Goal: Information Seeking & Learning: Learn about a topic

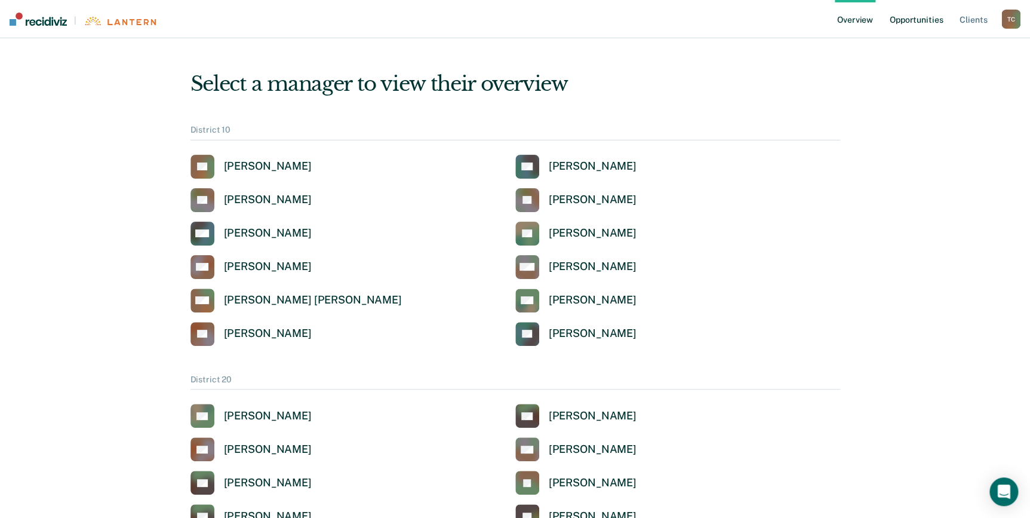
click at [913, 17] on link "Opportunities" at bounding box center [916, 19] width 58 height 38
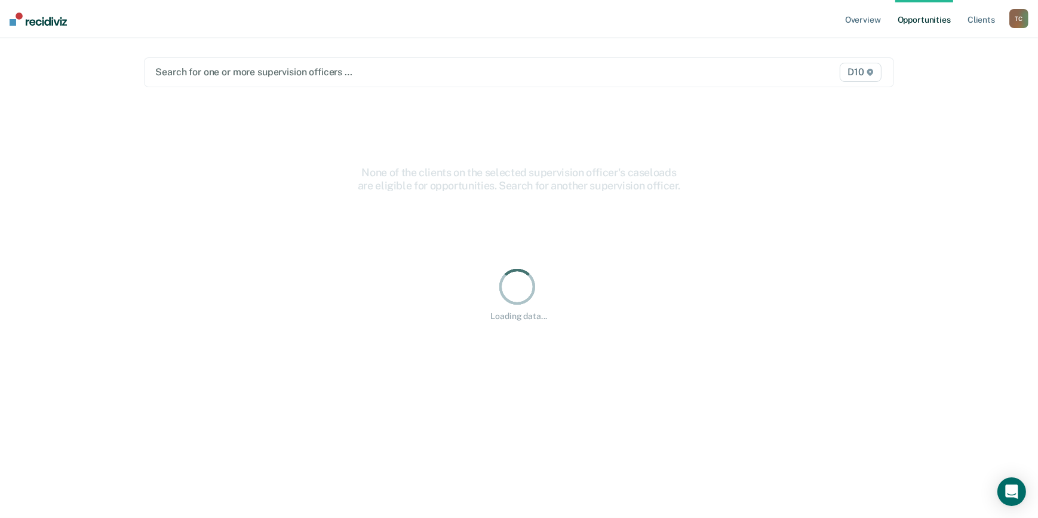
click at [287, 78] on div at bounding box center [409, 72] width 508 height 14
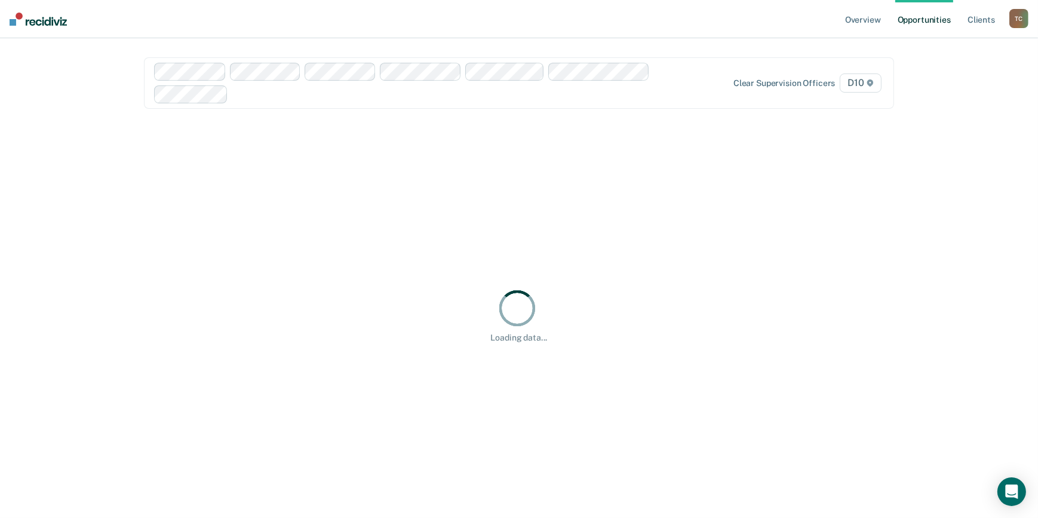
click at [811, 90] on div "Clear supervision officers D10" at bounding box center [773, 82] width 219 height 19
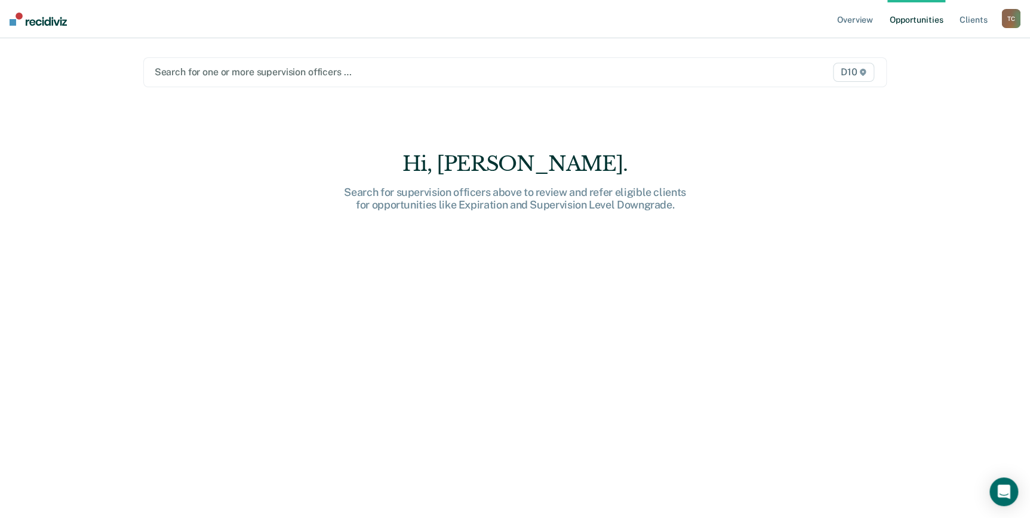
click at [417, 83] on div "Search for one or more supervision officers … D10" at bounding box center [515, 72] width 744 height 30
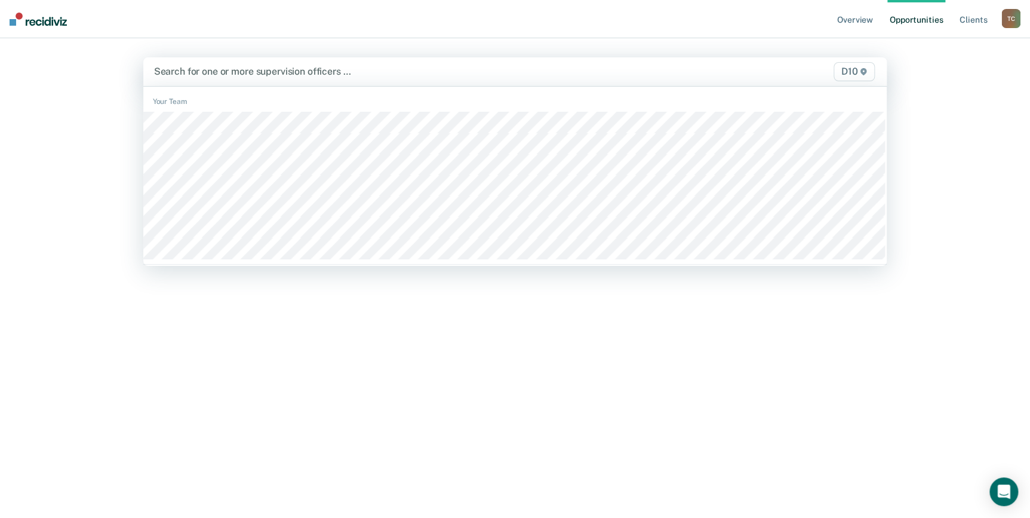
click at [256, 69] on div at bounding box center [406, 71] width 505 height 14
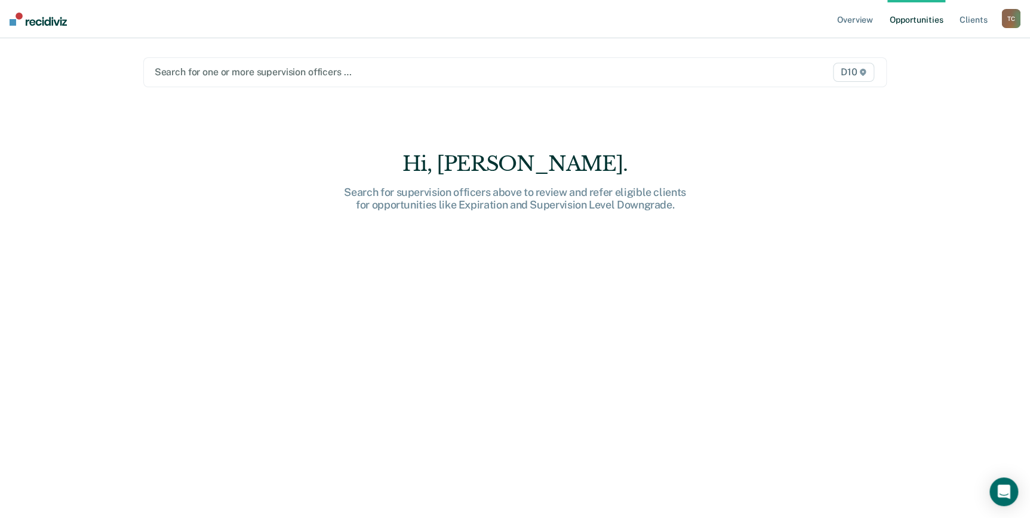
click at [214, 74] on div at bounding box center [407, 72] width 504 height 14
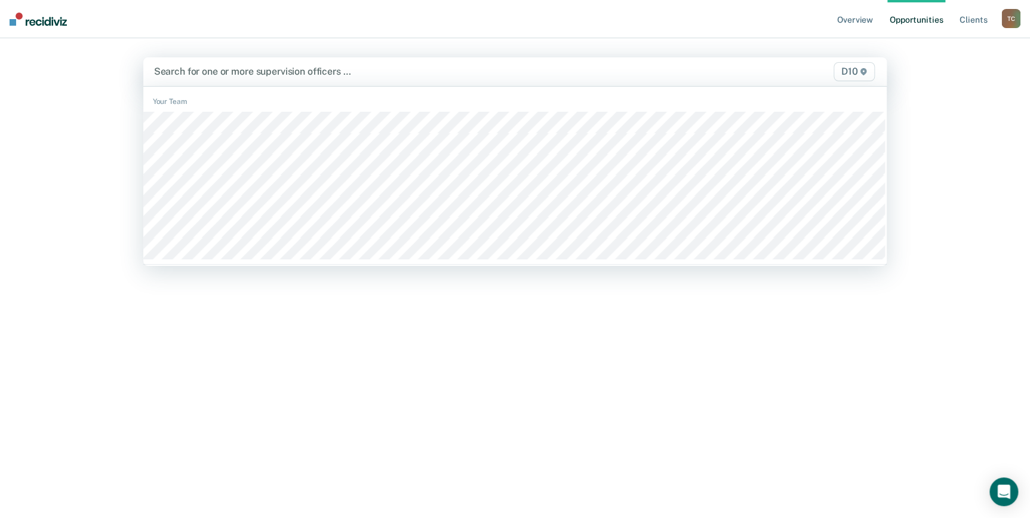
click at [201, 75] on div at bounding box center [406, 71] width 505 height 14
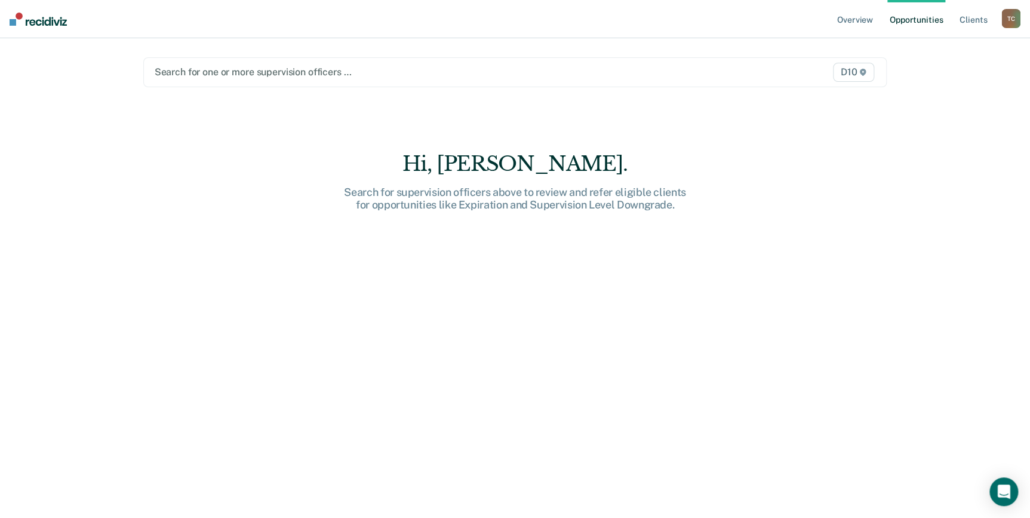
click at [343, 67] on div at bounding box center [407, 72] width 504 height 14
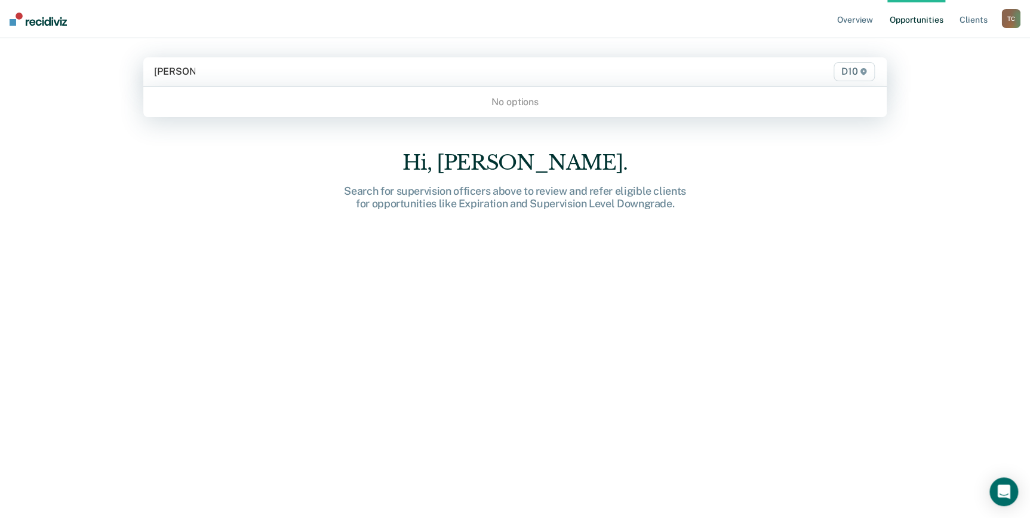
type input "[PERSON_NAME]"
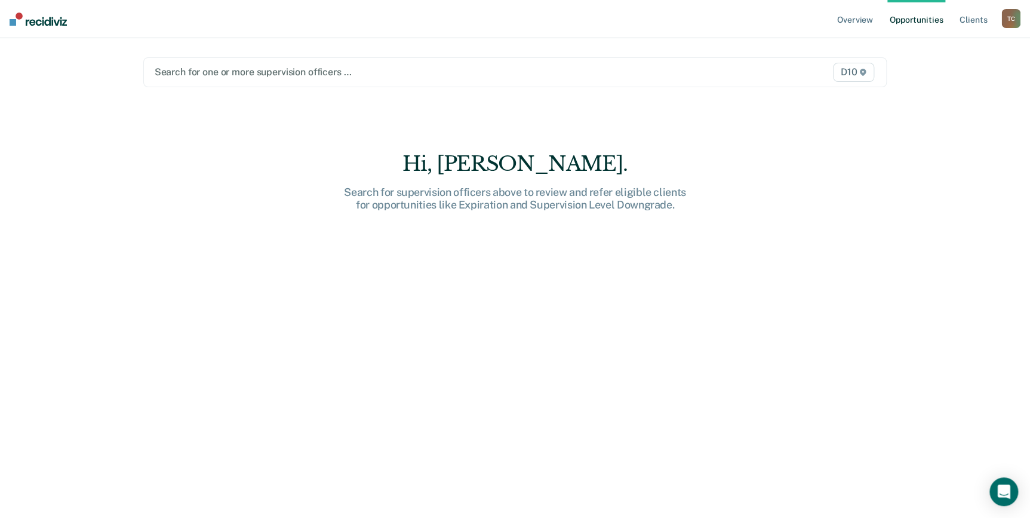
click at [862, 74] on icon at bounding box center [862, 72] width 7 height 7
click at [866, 72] on icon at bounding box center [863, 72] width 6 height 7
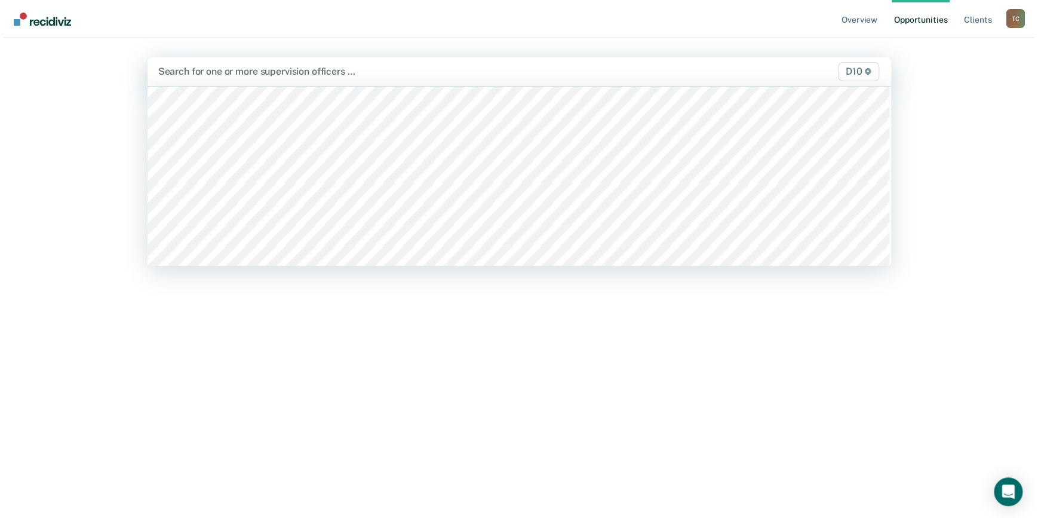
scroll to position [1251, 0]
click at [304, 370] on div "Hi, [PERSON_NAME]. Search for supervision officers above to review and refer el…" at bounding box center [515, 342] width 744 height 384
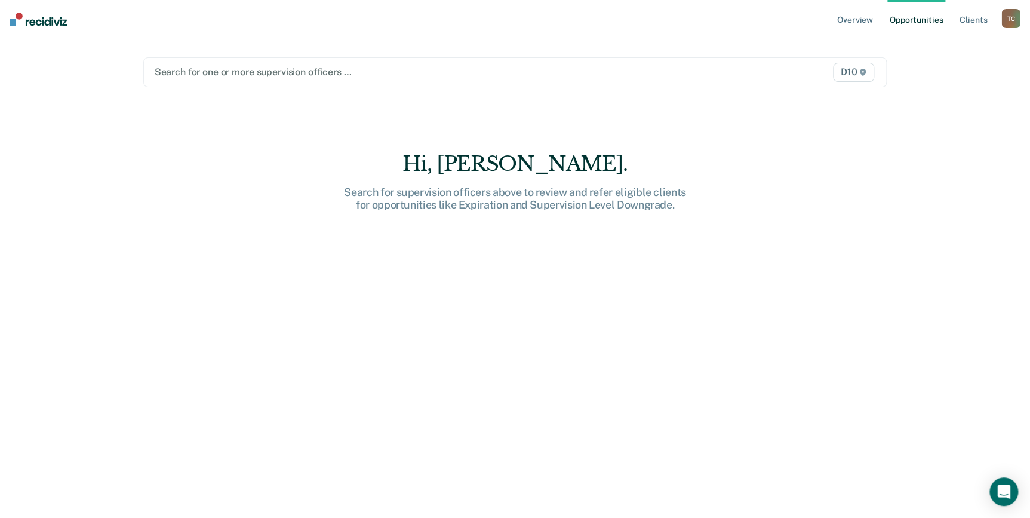
click at [697, 18] on nav "Overview Opportunities Client s [PERSON_NAME] T C Profile How it works Log Out" at bounding box center [515, 19] width 1030 height 38
click at [958, 20] on link "Client s" at bounding box center [973, 19] width 32 height 38
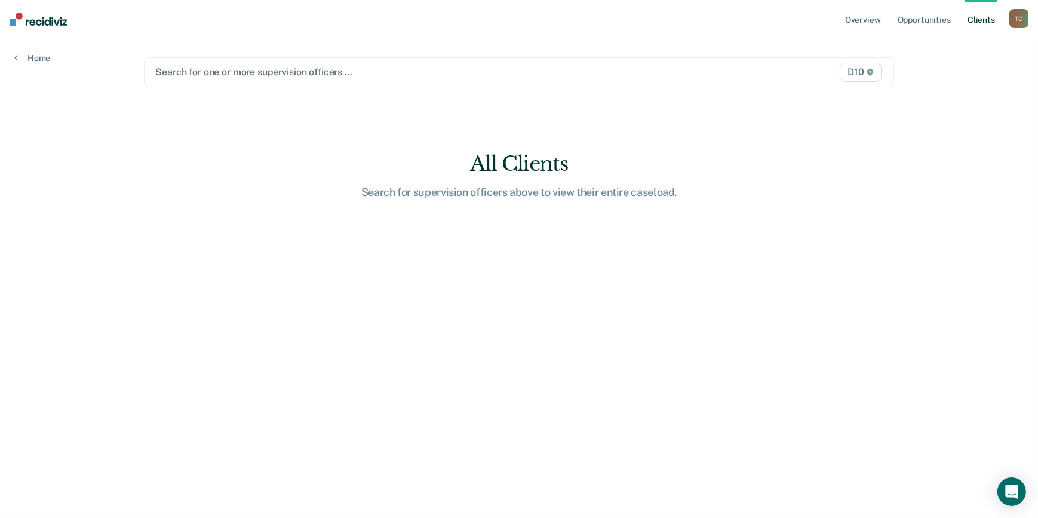
click at [857, 70] on span "D10" at bounding box center [859, 72] width 41 height 19
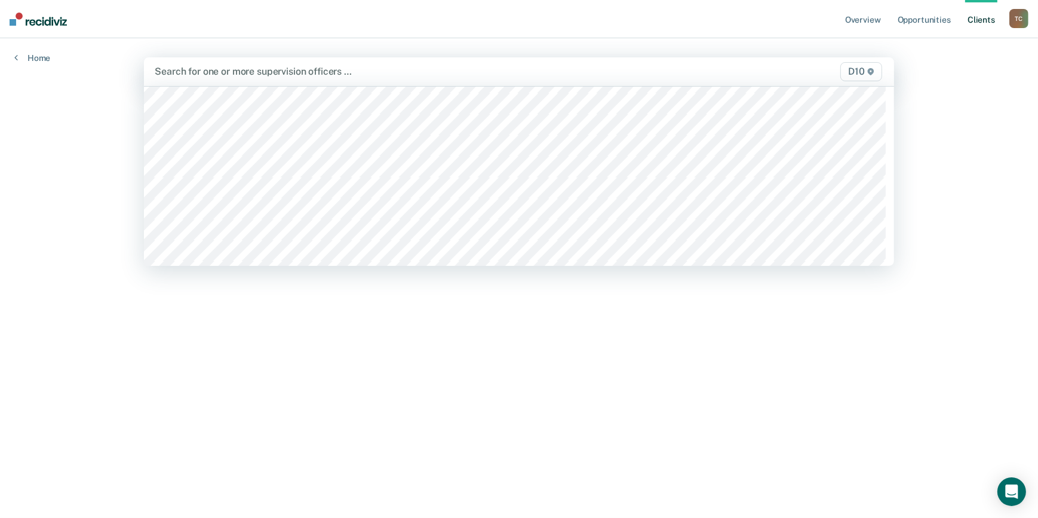
scroll to position [709, 0]
click at [44, 61] on link "Home" at bounding box center [32, 58] width 36 height 11
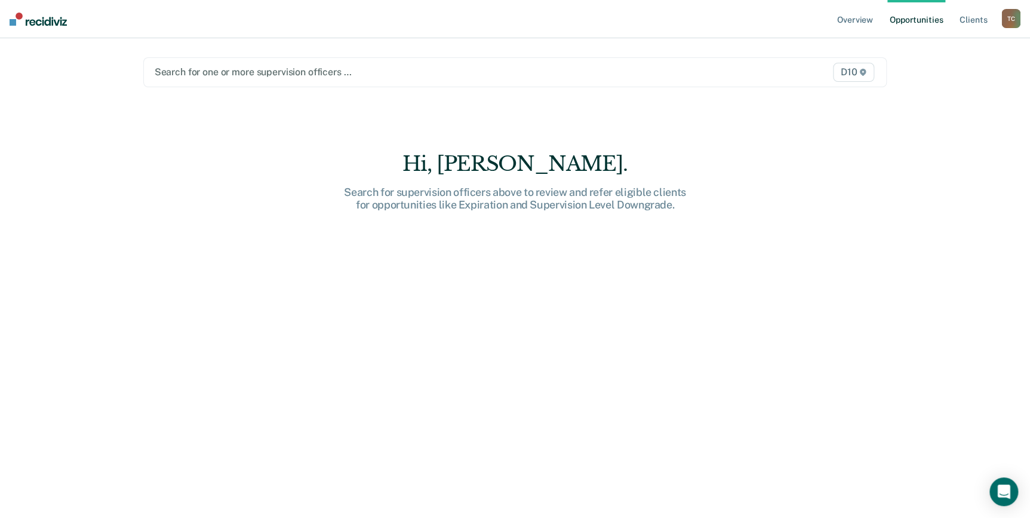
click at [44, 61] on div "Overview Opportunities Client s [PERSON_NAME] T C Profile How it works Log Out …" at bounding box center [515, 259] width 1030 height 518
click at [162, 71] on div at bounding box center [407, 72] width 504 height 14
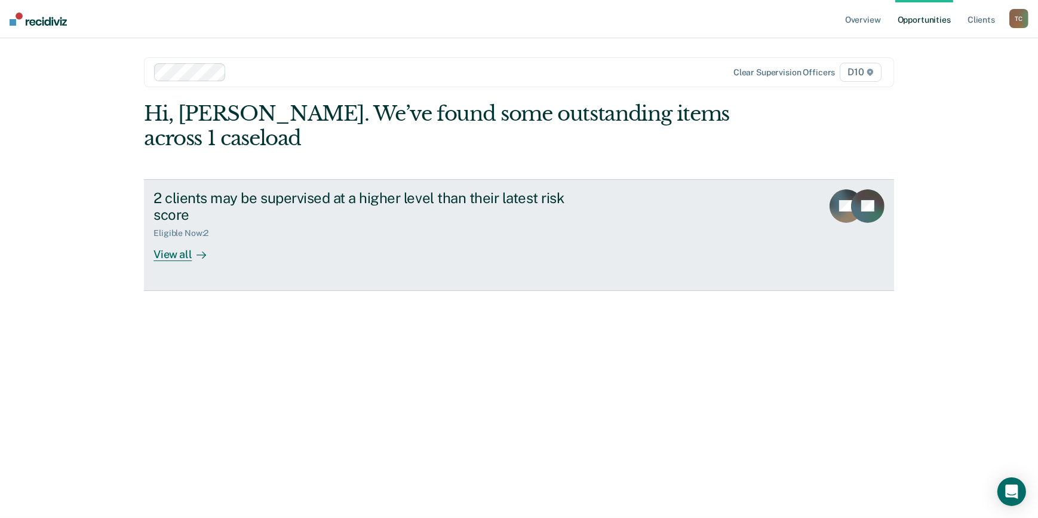
click at [257, 241] on div "2 clients may be supervised at a higher level than their latest risk score Elig…" at bounding box center [377, 225] width 448 height 72
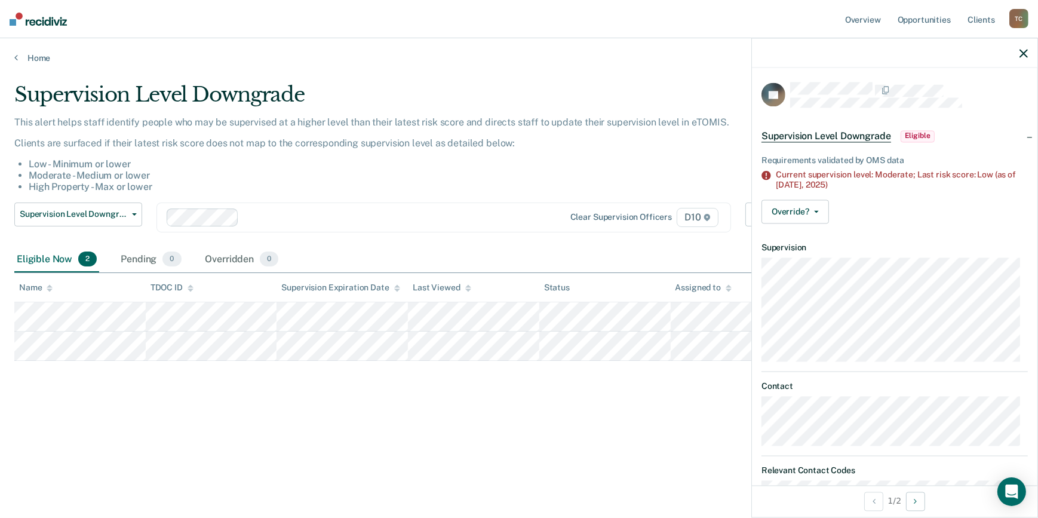
click at [438, 144] on p "Clients are surfaced if their latest risk score does not map to the correspondi…" at bounding box center [403, 142] width 779 height 11
click at [1024, 53] on icon "button" at bounding box center [1023, 53] width 8 height 8
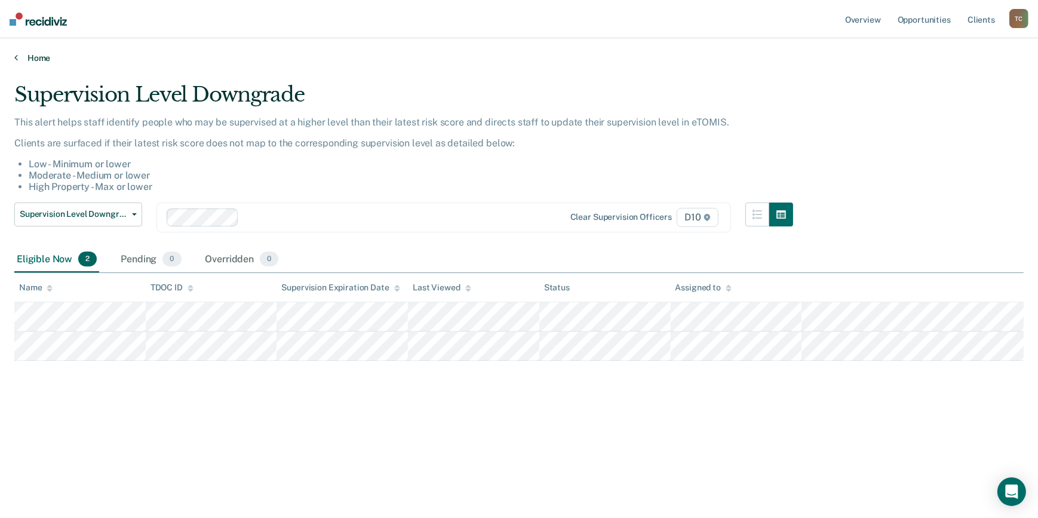
click at [36, 54] on link "Home" at bounding box center [518, 58] width 1009 height 11
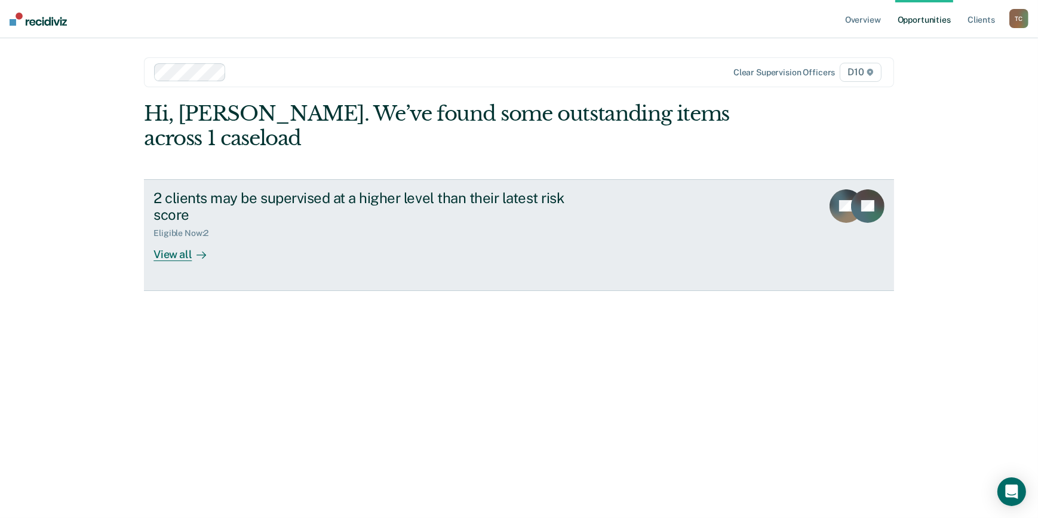
click at [183, 273] on link "2 clients may be supervised at a higher level than their latest risk score Elig…" at bounding box center [519, 235] width 750 height 112
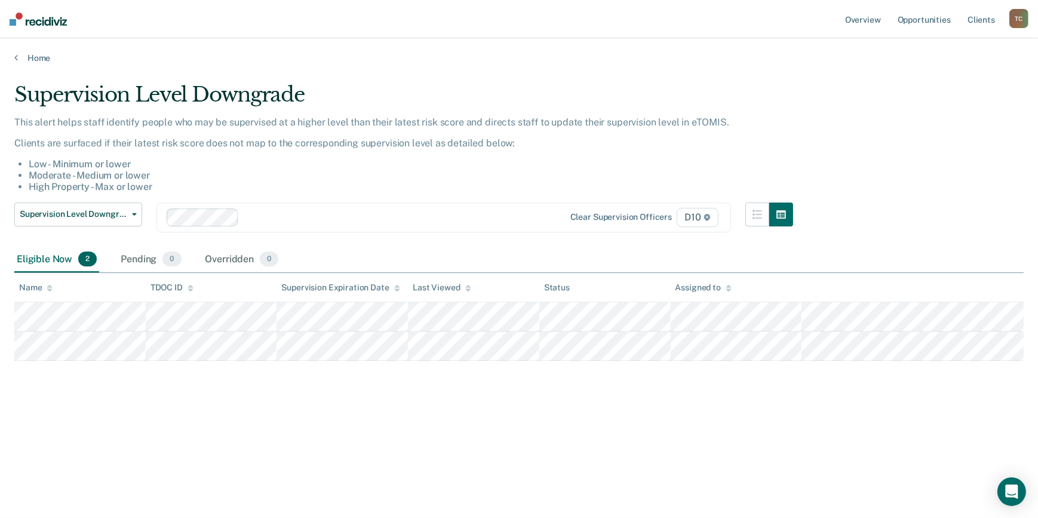
click at [720, 509] on main "Supervision Level Downgrade This alert helps staff identify people who may be s…" at bounding box center [519, 288] width 1038 height 451
click at [127, 219] on button "Supervision Level Downgrade" at bounding box center [78, 214] width 128 height 24
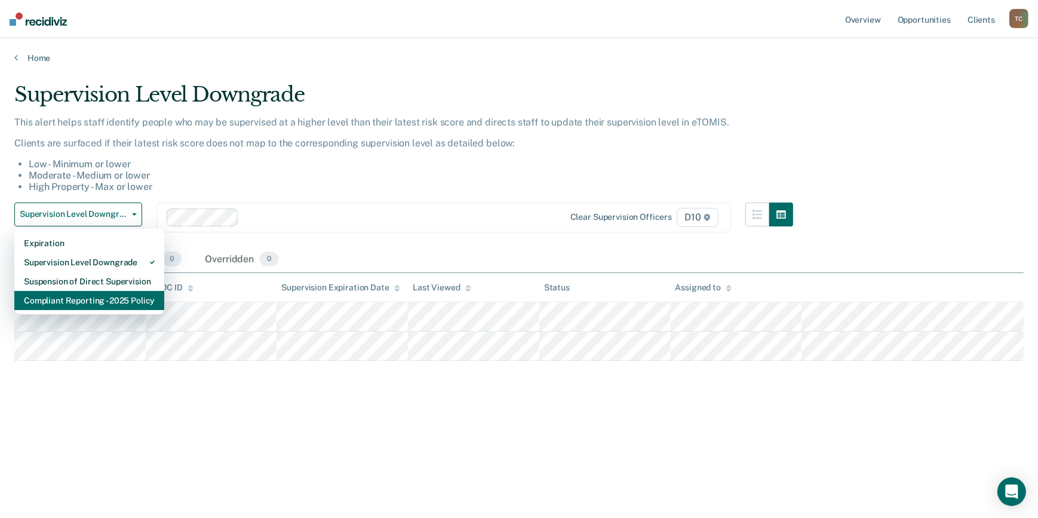
click at [116, 297] on div "Compliant Reporting - 2025 Policy" at bounding box center [89, 300] width 131 height 19
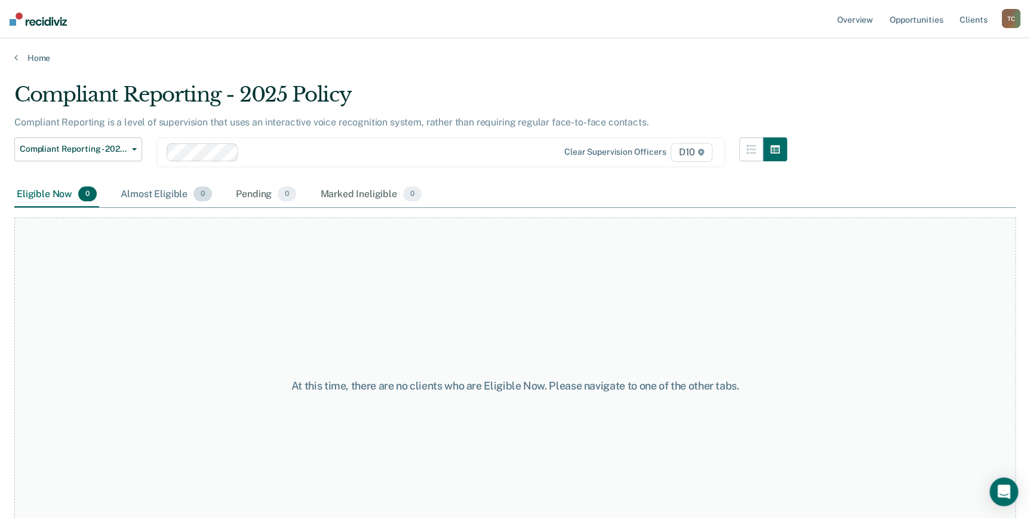
click at [137, 189] on div "Almost Eligible 0" at bounding box center [166, 194] width 96 height 26
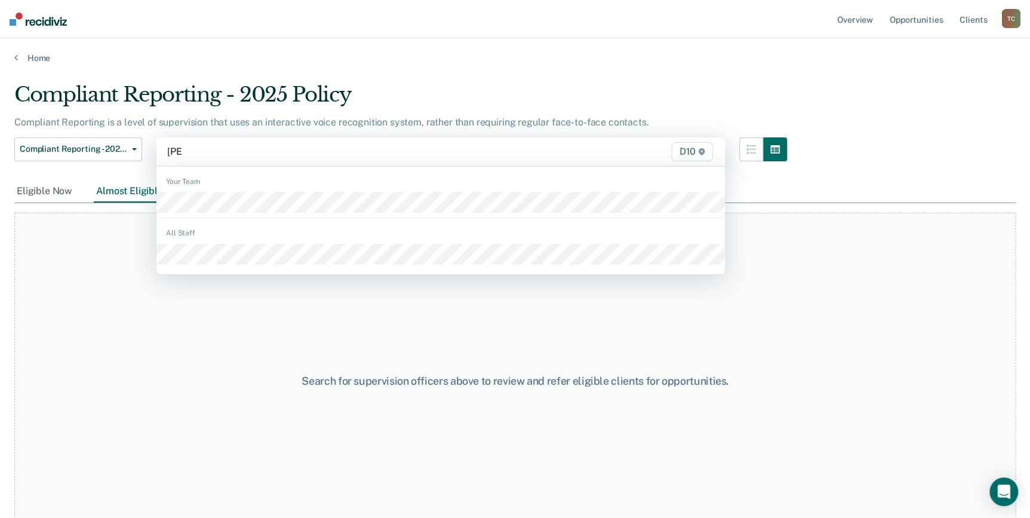
type input "[PERSON_NAME]"
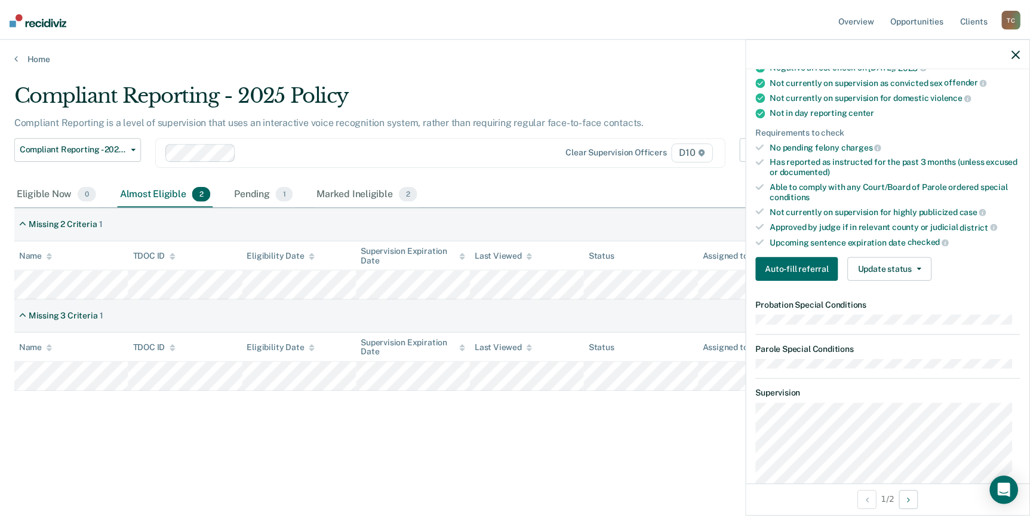
scroll to position [217, 0]
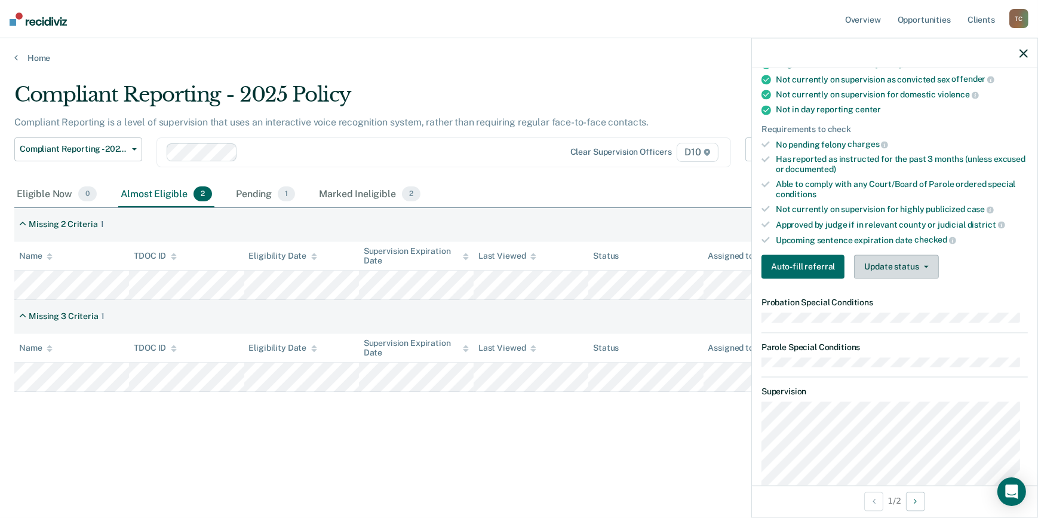
click at [884, 268] on button "Update status" at bounding box center [896, 267] width 84 height 24
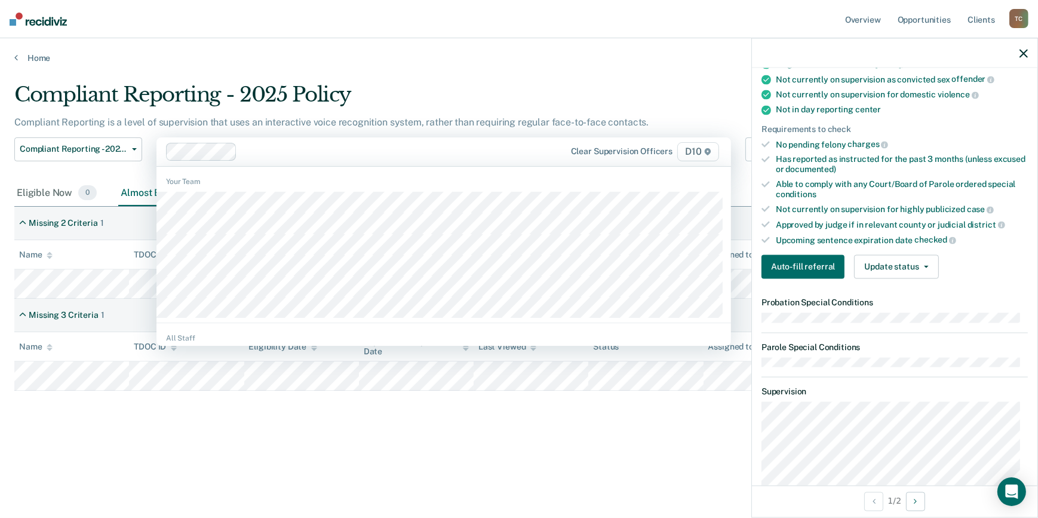
click at [302, 155] on div at bounding box center [397, 151] width 311 height 14
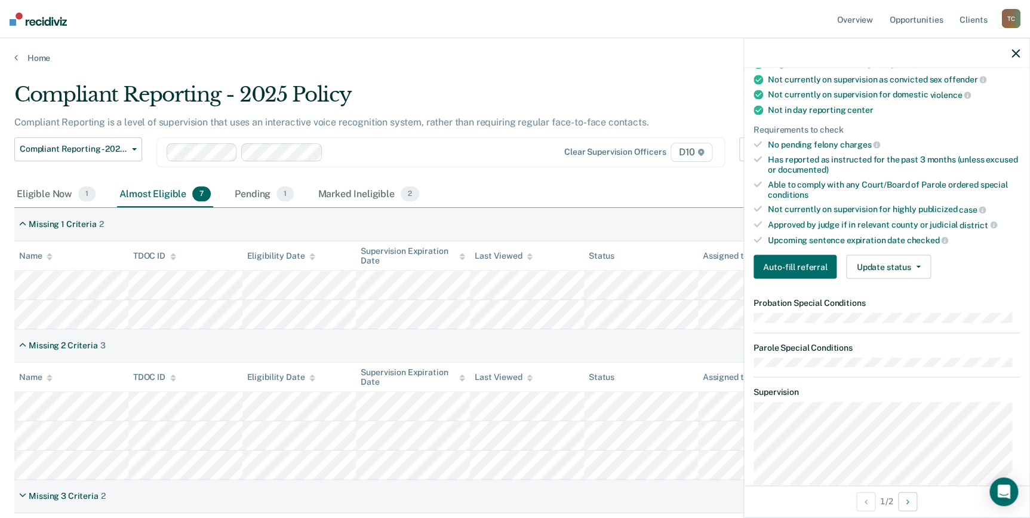
click at [341, 147] on div at bounding box center [438, 152] width 221 height 14
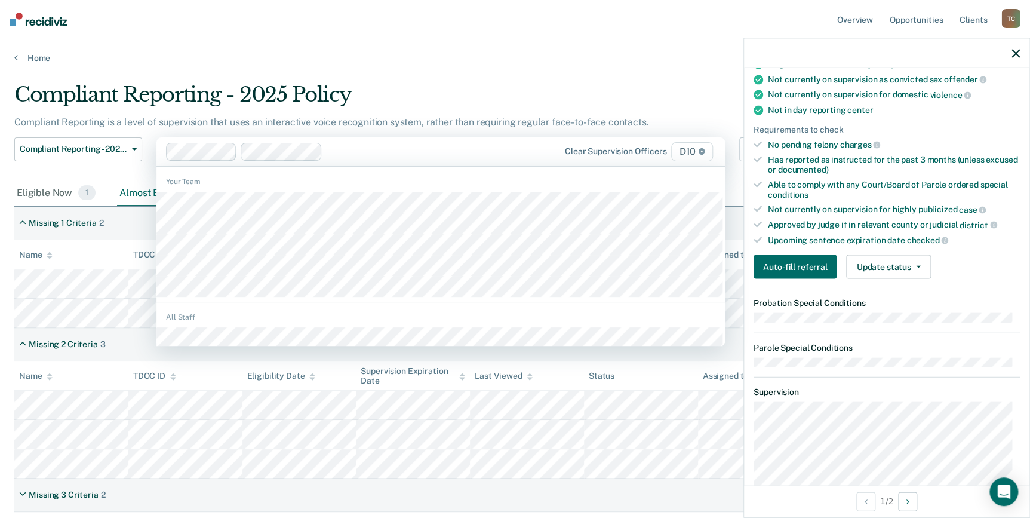
click at [419, 103] on div "Compliant Reporting - 2025 Policy" at bounding box center [400, 99] width 773 height 34
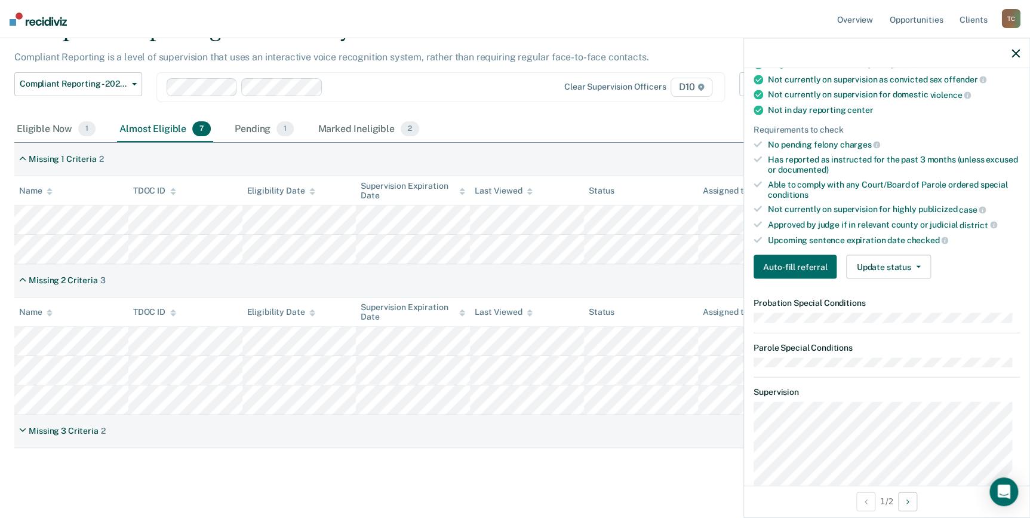
scroll to position [80, 0]
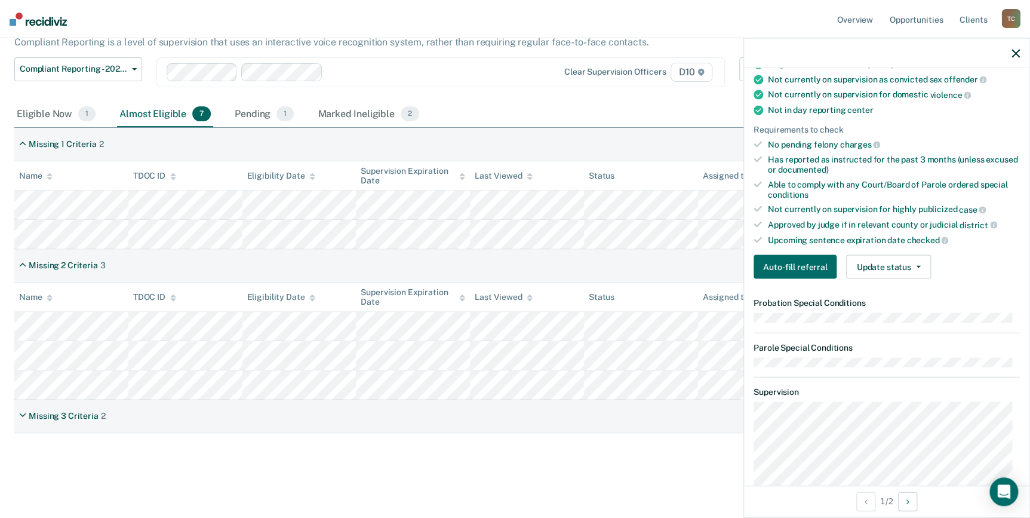
click at [1014, 51] on icon "button" at bounding box center [1015, 53] width 8 height 8
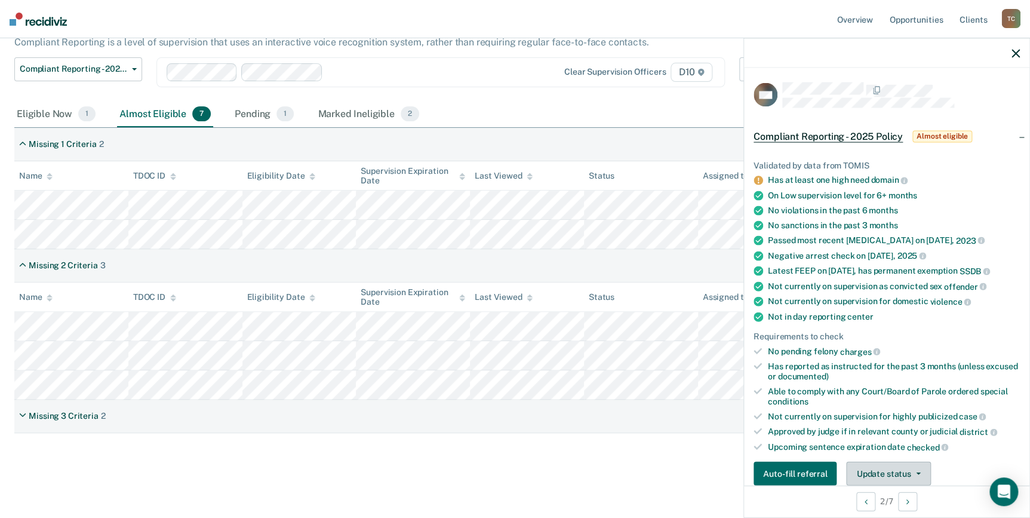
click at [867, 465] on button "Update status" at bounding box center [888, 473] width 84 height 24
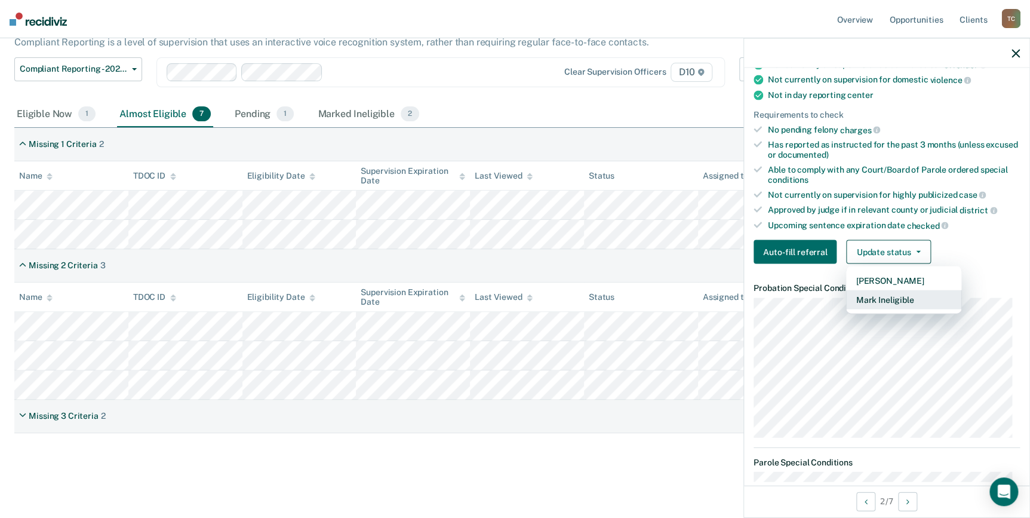
click at [898, 292] on button "Mark Ineligible" at bounding box center [903, 299] width 115 height 19
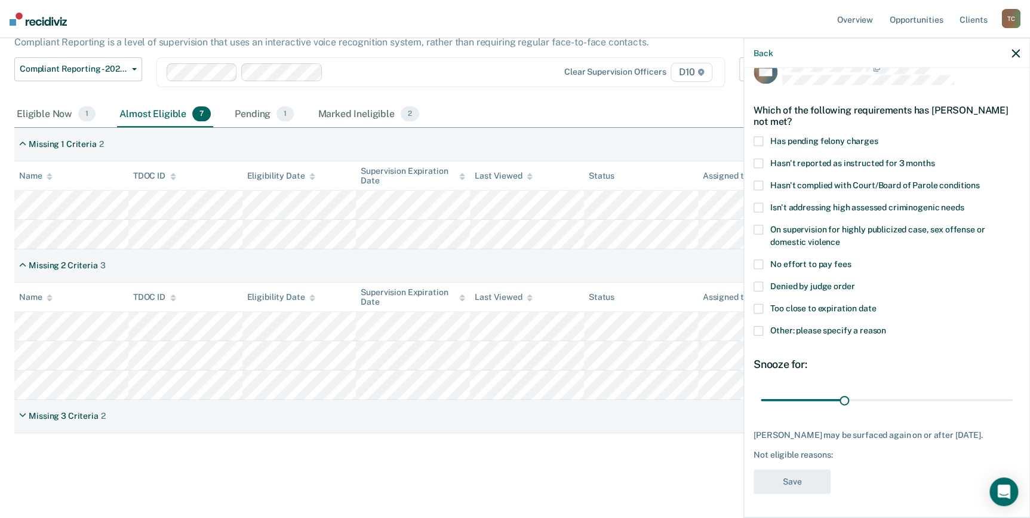
click at [756, 325] on span at bounding box center [758, 330] width 10 height 10
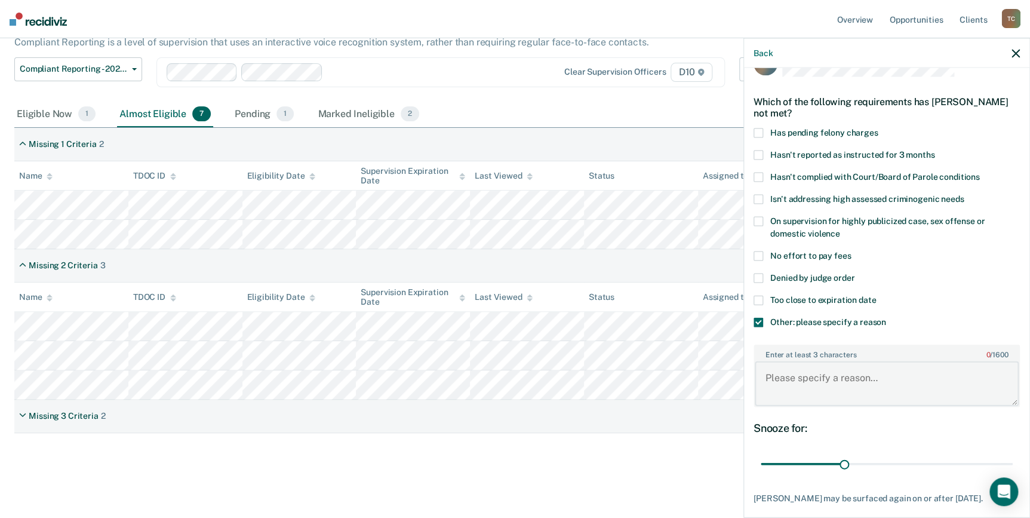
click at [815, 378] on textarea "Enter at least 3 characters 0 / 1600" at bounding box center [887, 383] width 264 height 44
click at [759, 323] on span at bounding box center [758, 322] width 10 height 10
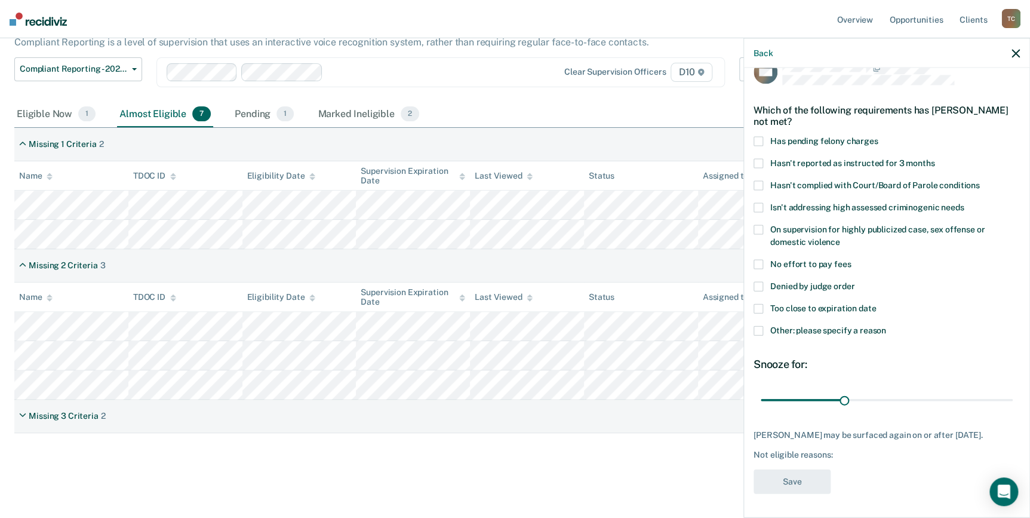
scroll to position [0, 0]
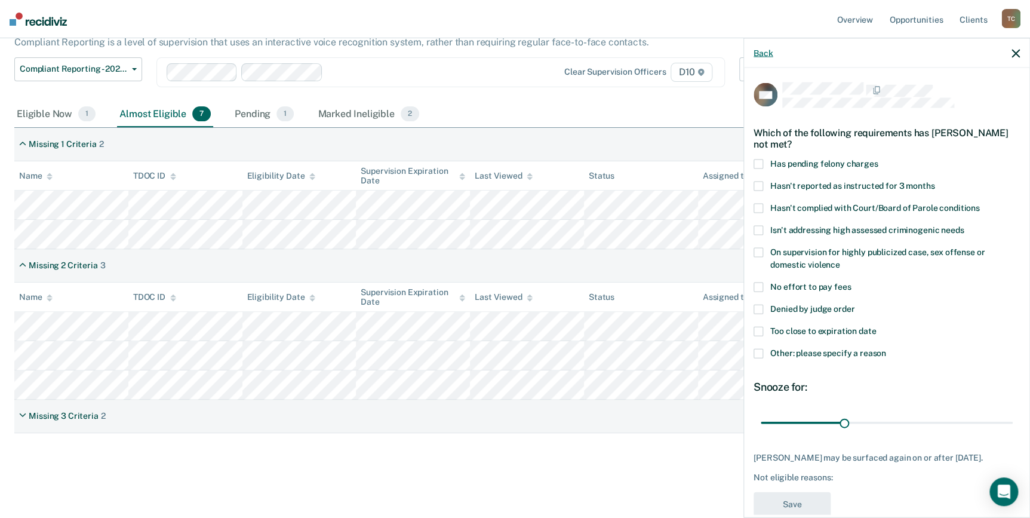
click at [756, 53] on button "Back" at bounding box center [762, 53] width 19 height 10
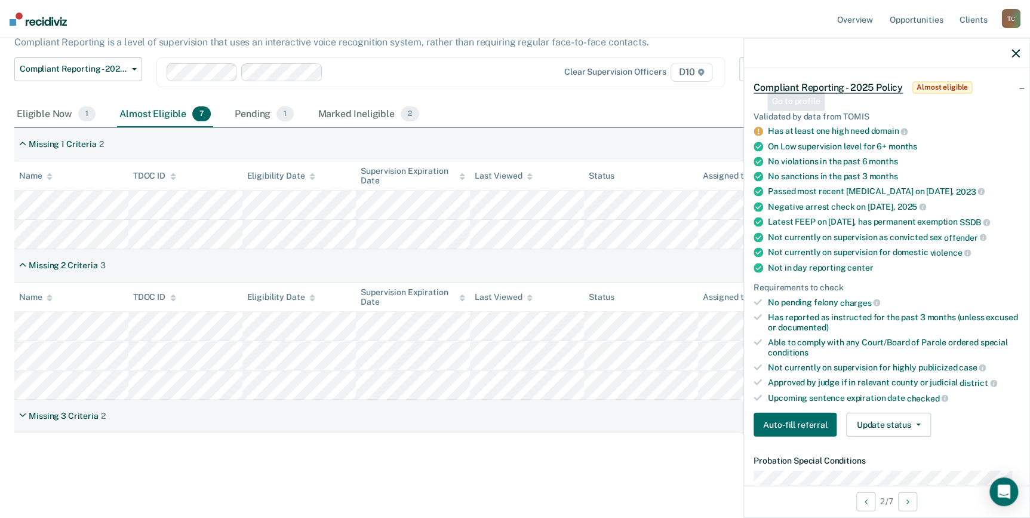
scroll to position [54, 0]
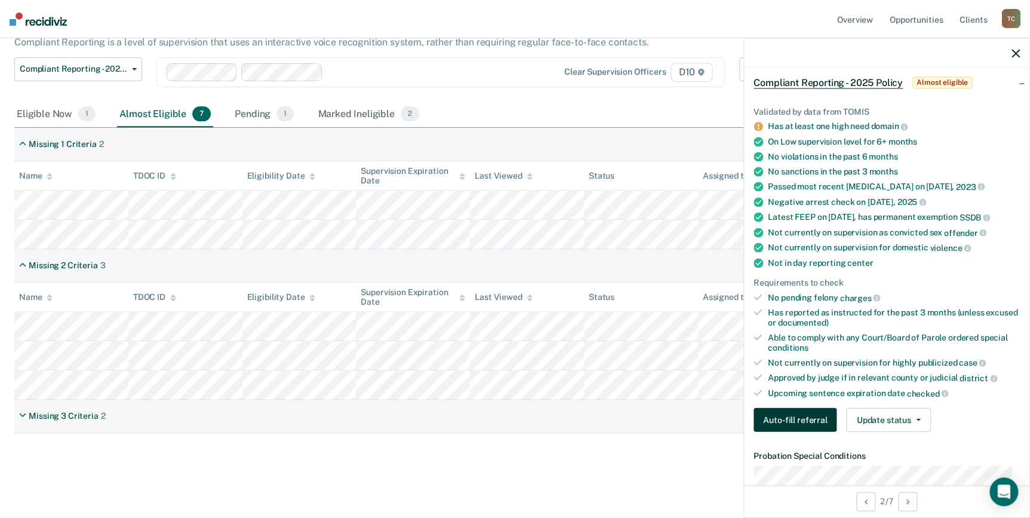
click at [788, 420] on button "Auto-fill referral" at bounding box center [794, 420] width 83 height 24
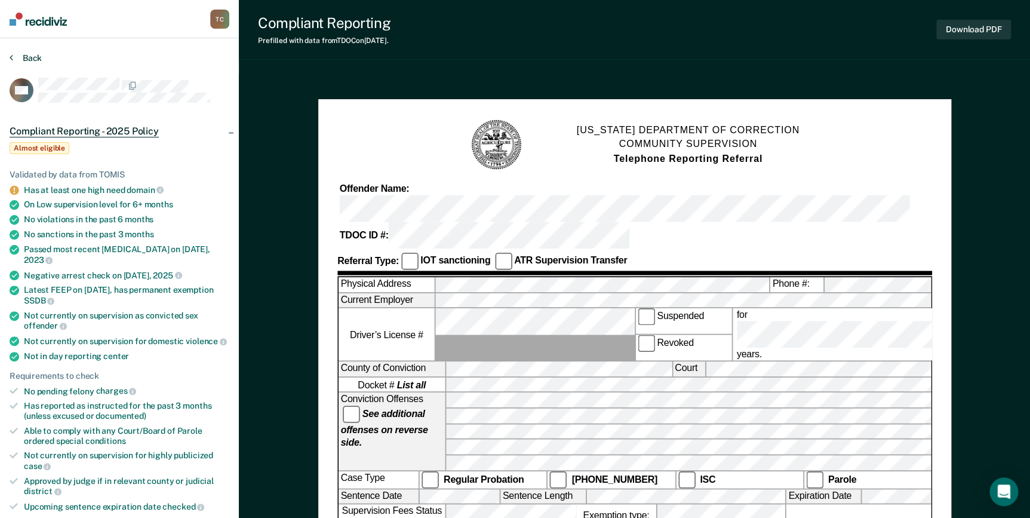
click at [35, 54] on button "Back" at bounding box center [26, 58] width 32 height 11
